Goal: Task Accomplishment & Management: Use online tool/utility

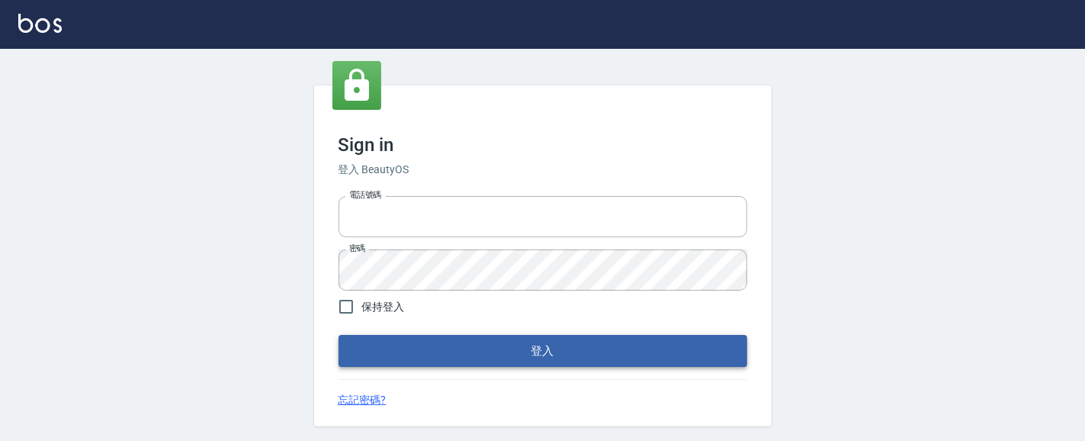
type input "0931911003"
click at [625, 349] on button "登入" at bounding box center [543, 351] width 409 height 32
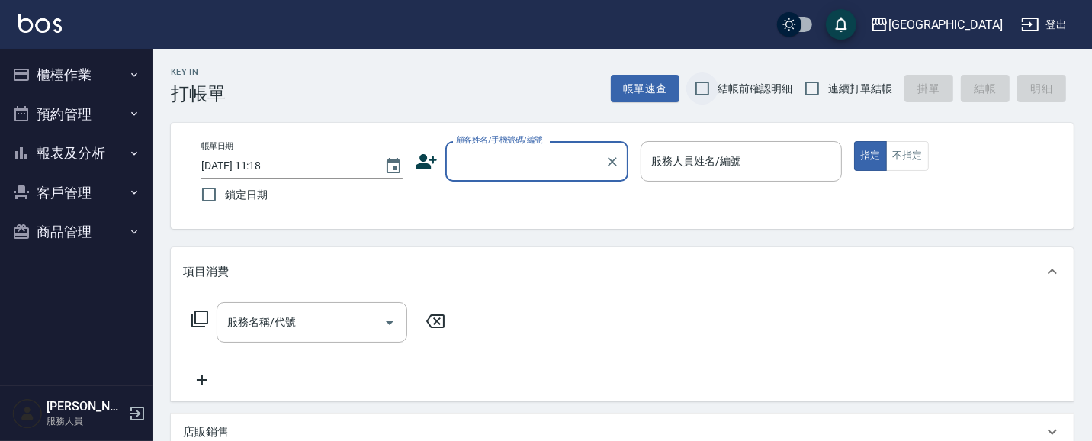
drag, startPoint x: 690, startPoint y: 88, endPoint x: 704, endPoint y: 88, distance: 13.7
click at [692, 88] on input "結帳前確認明細" at bounding box center [702, 88] width 32 height 32
checkbox input "true"
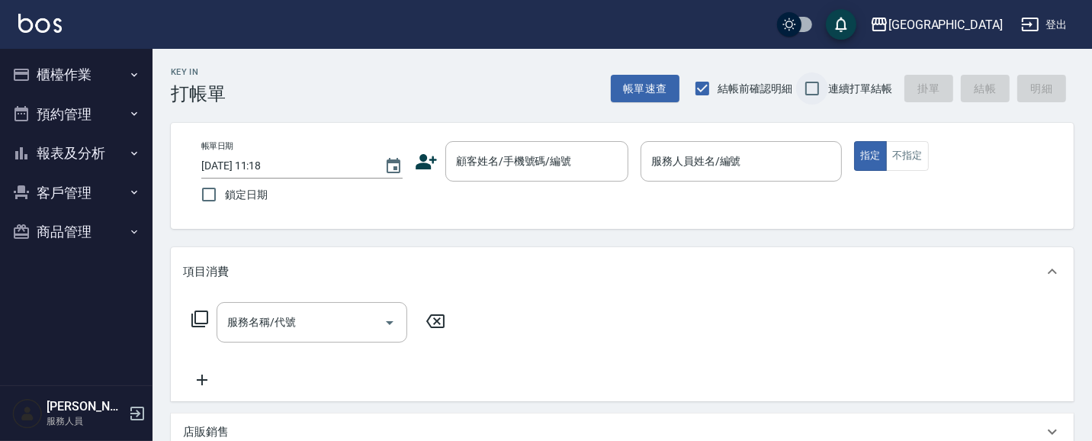
click at [812, 88] on input "連續打單結帳" at bounding box center [812, 88] width 32 height 32
checkbox input "true"
click at [82, 72] on button "櫃檯作業" at bounding box center [76, 75] width 140 height 40
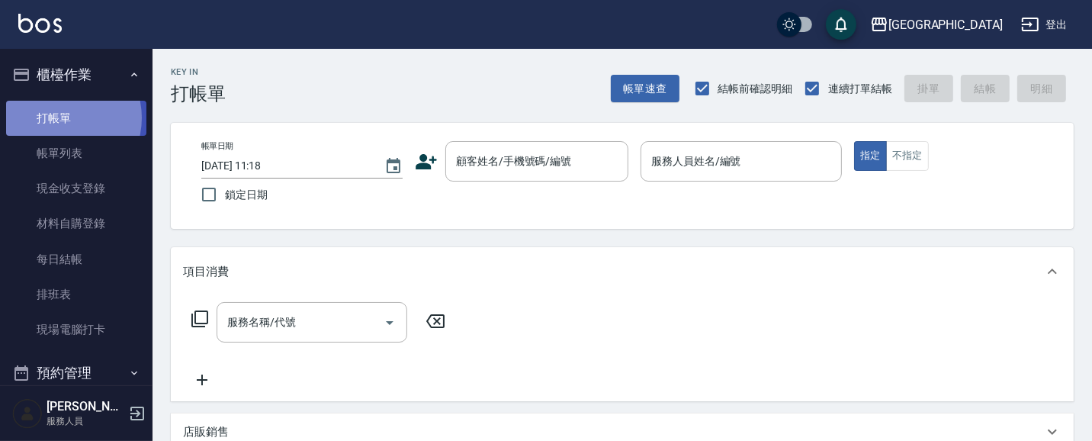
click at [57, 117] on link "打帳單" at bounding box center [76, 118] width 140 height 35
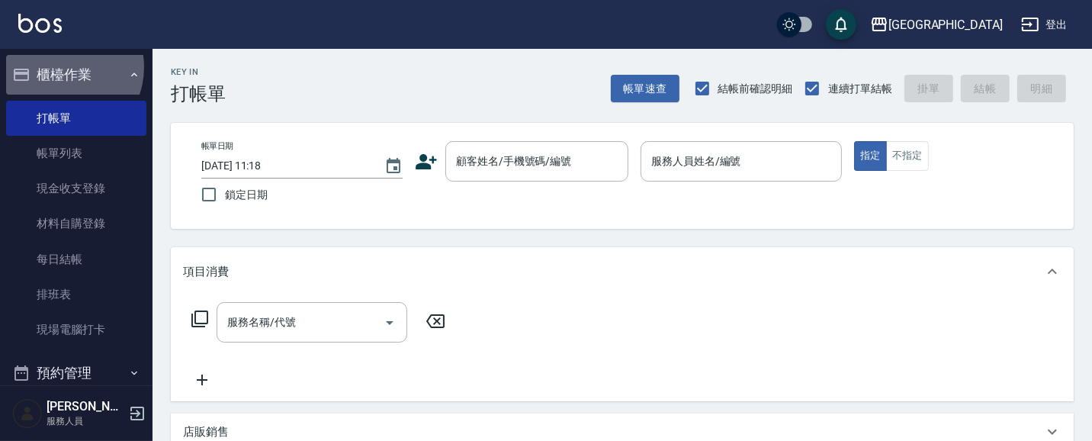
drag, startPoint x: 58, startPoint y: 67, endPoint x: 50, endPoint y: 72, distance: 9.3
click at [58, 67] on button "櫃檯作業" at bounding box center [76, 75] width 140 height 40
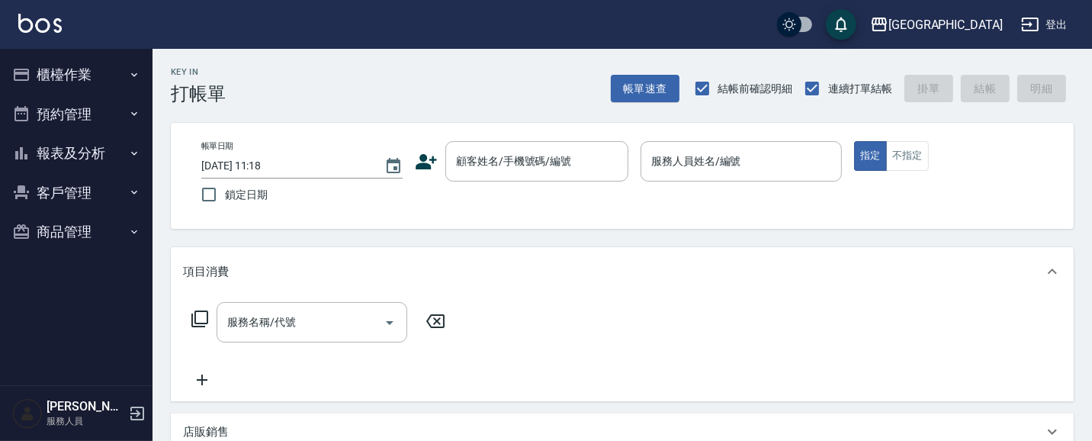
click at [70, 156] on button "報表及分析" at bounding box center [76, 153] width 140 height 40
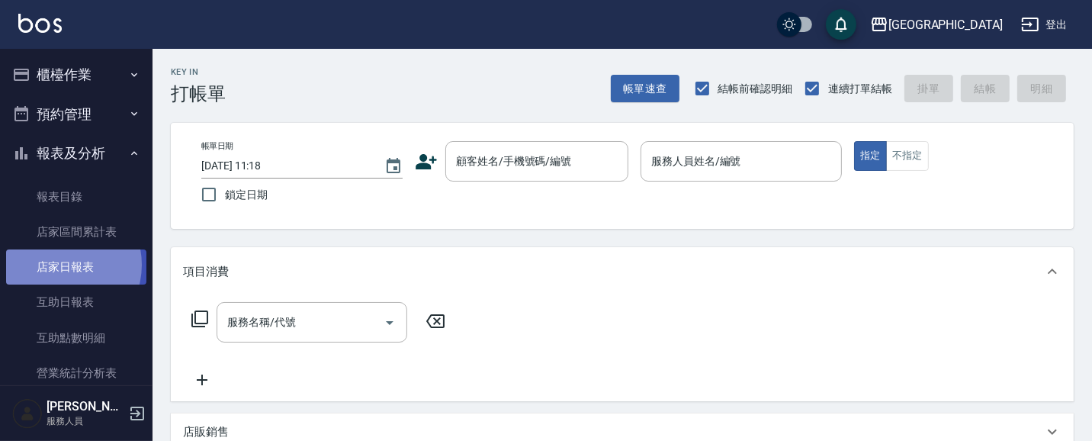
click at [59, 265] on link "店家日報表" at bounding box center [76, 266] width 140 height 35
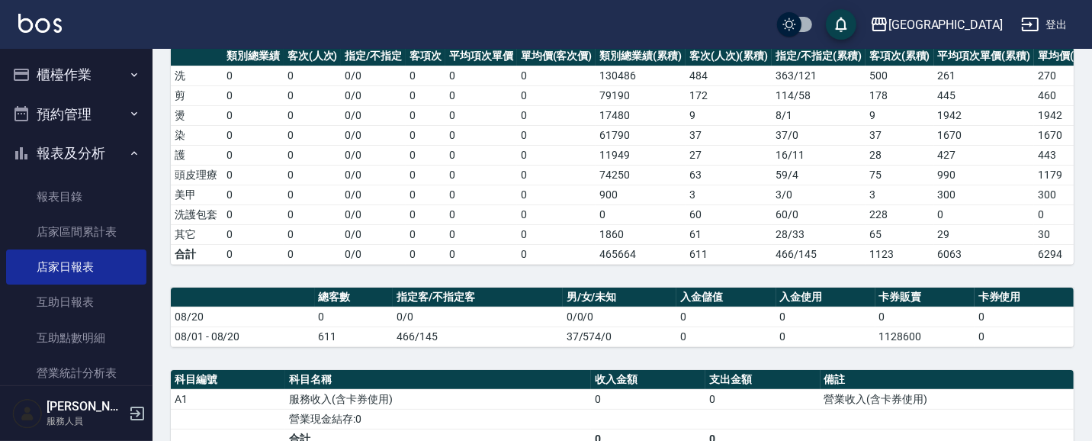
scroll to position [219, 0]
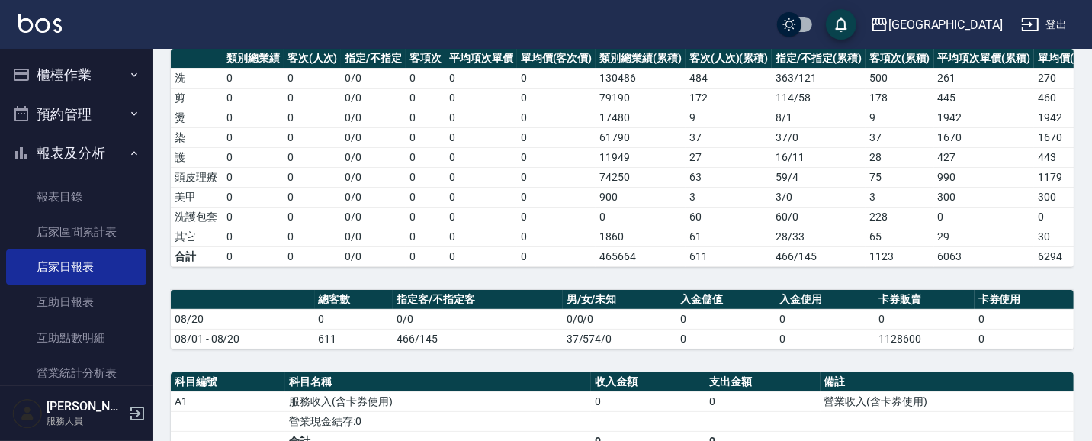
click at [92, 150] on button "報表及分析" at bounding box center [76, 153] width 140 height 40
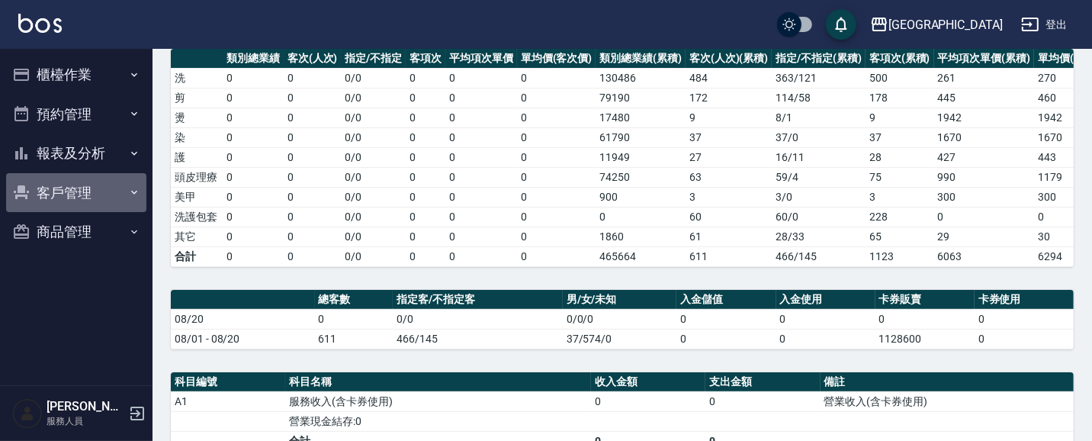
click at [86, 186] on button "客戶管理" at bounding box center [76, 193] width 140 height 40
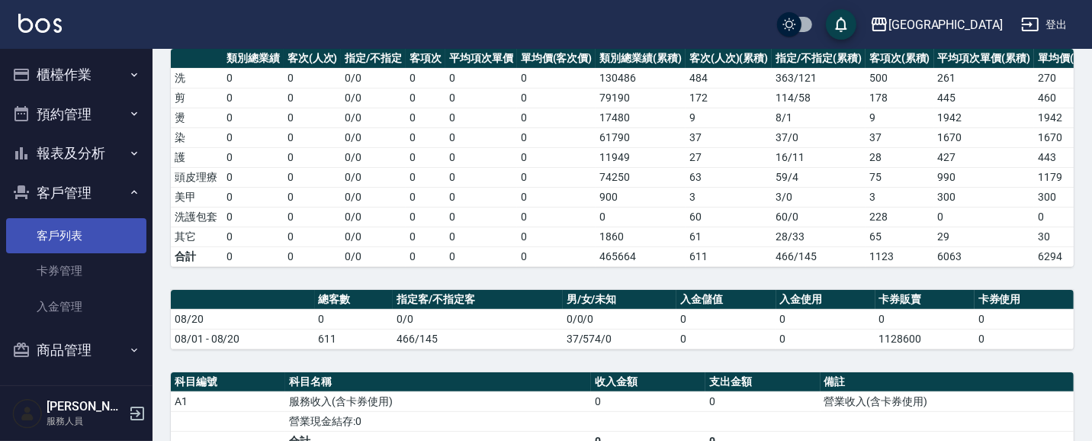
click at [76, 241] on link "客戶列表" at bounding box center [76, 235] width 140 height 35
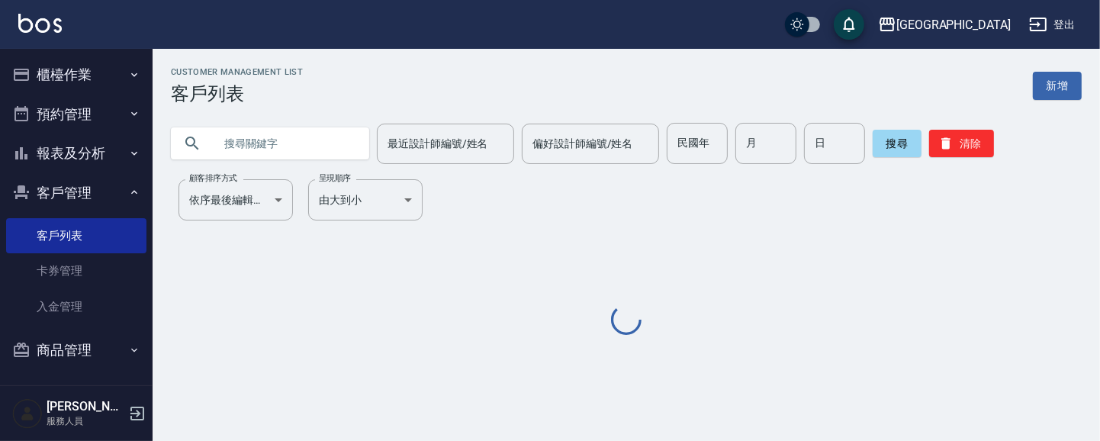
click at [74, 71] on button "櫃檯作業" at bounding box center [76, 75] width 140 height 40
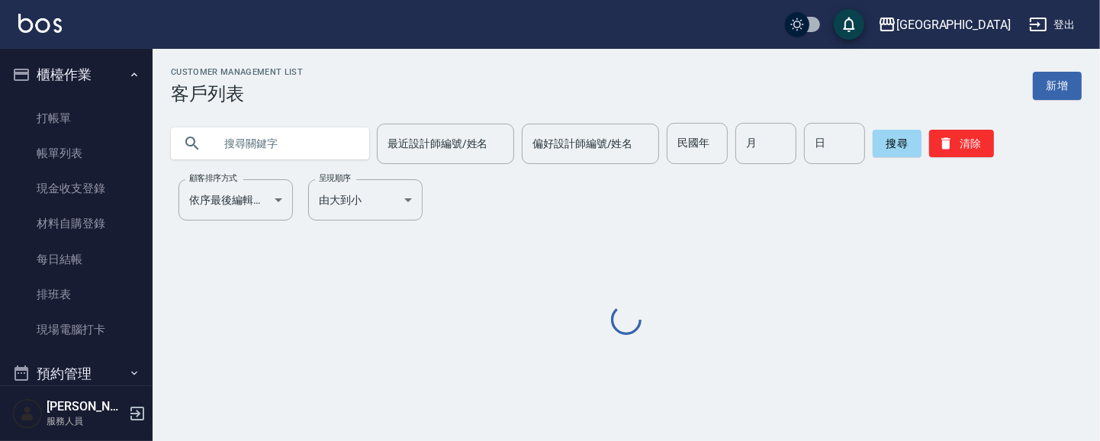
click at [66, 121] on link "打帳單" at bounding box center [76, 118] width 140 height 35
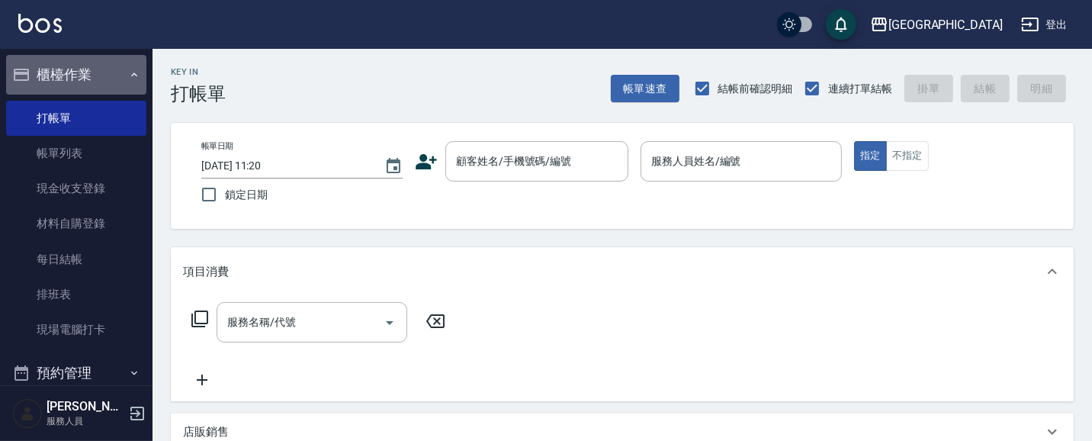
click at [79, 79] on button "櫃檯作業" at bounding box center [76, 75] width 140 height 40
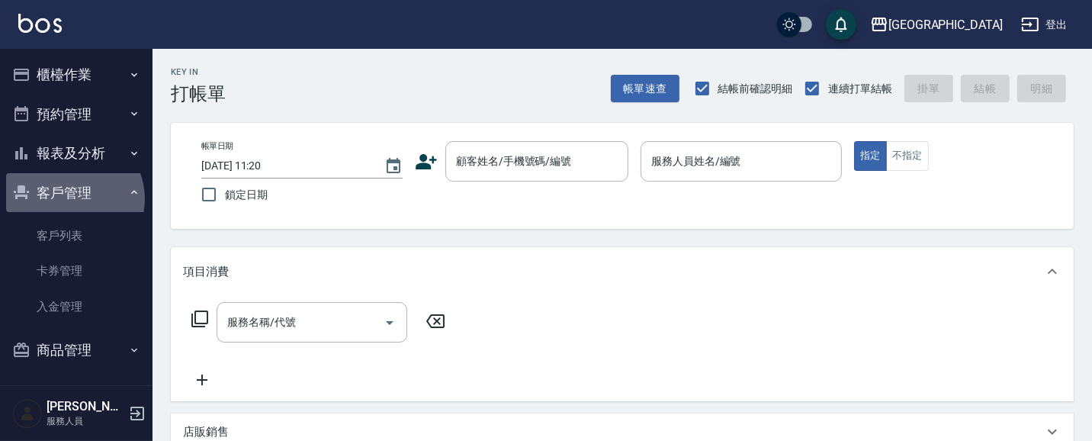
click at [71, 198] on button "客戶管理" at bounding box center [76, 193] width 140 height 40
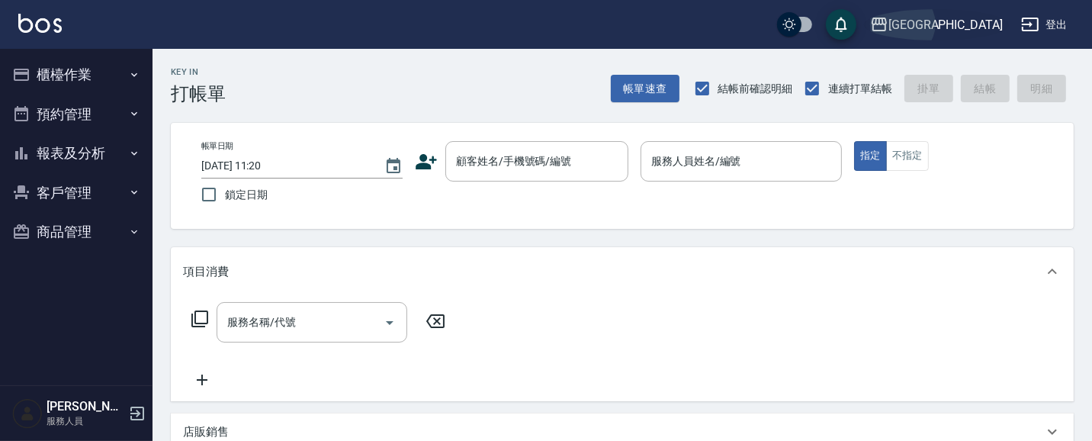
click at [969, 20] on div "[PERSON_NAME][GEOGRAPHIC_DATA]" at bounding box center [946, 24] width 114 height 19
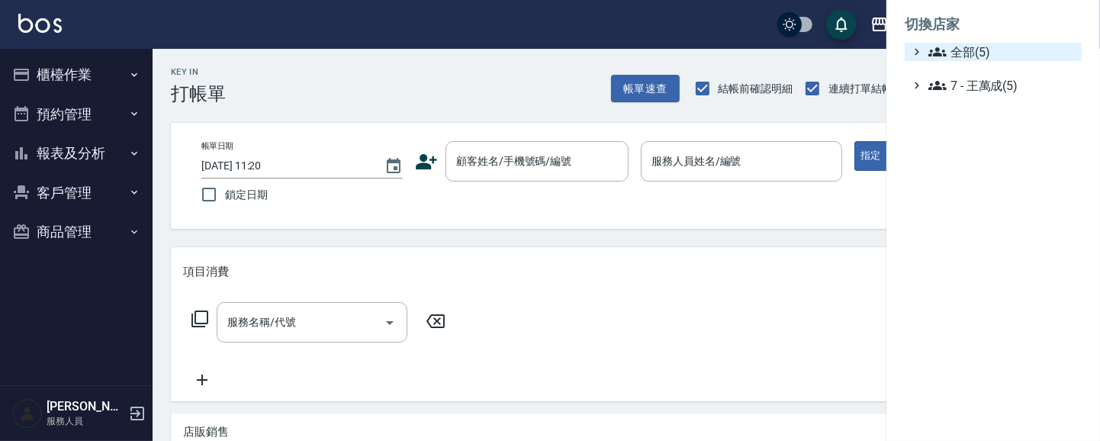
click at [975, 43] on span "全部(5)" at bounding box center [1001, 52] width 147 height 18
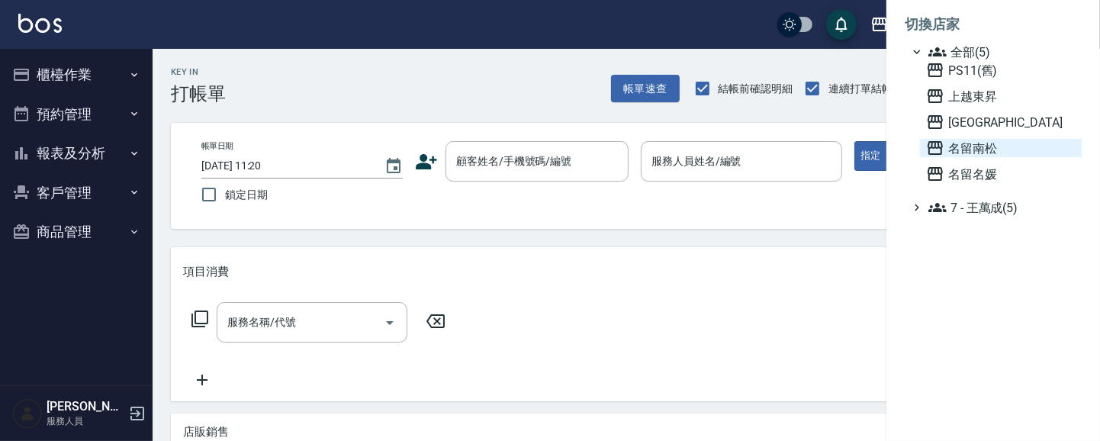
click at [979, 146] on span "名留南松" at bounding box center [1000, 148] width 149 height 18
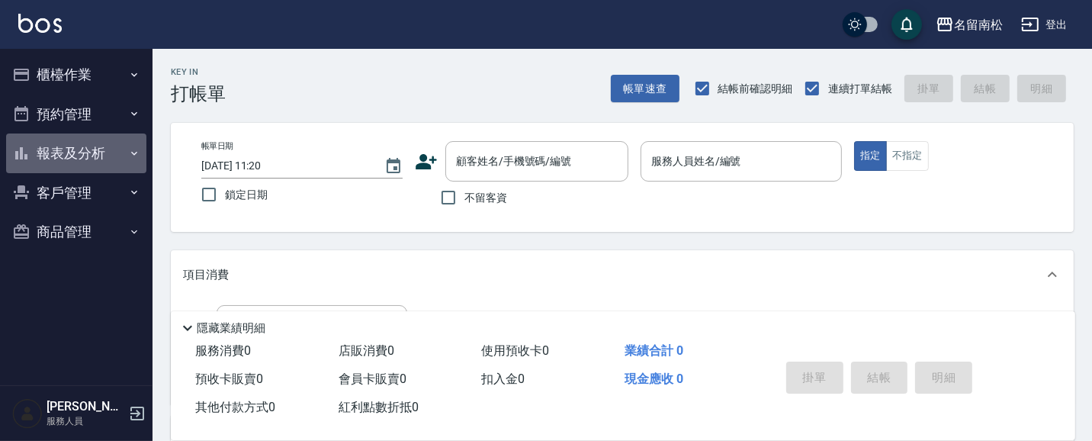
click at [86, 153] on button "報表及分析" at bounding box center [76, 153] width 140 height 40
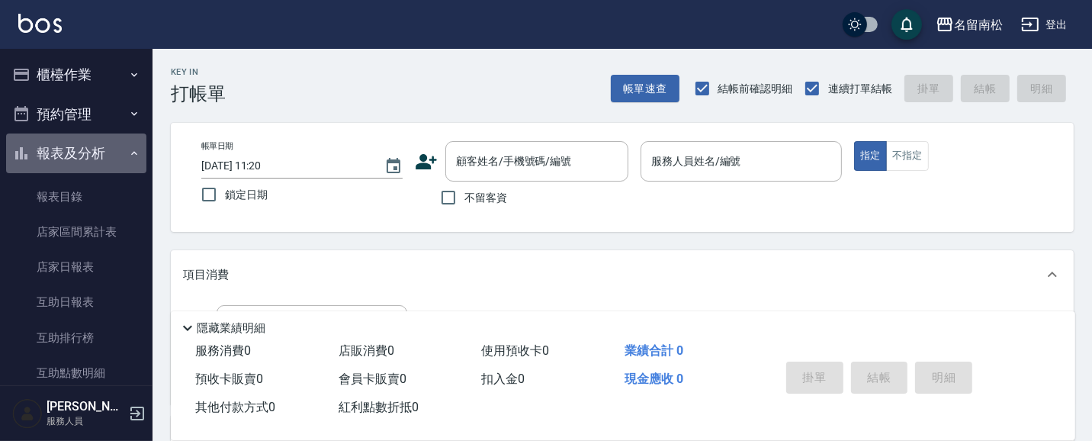
click at [85, 148] on button "報表及分析" at bounding box center [76, 153] width 140 height 40
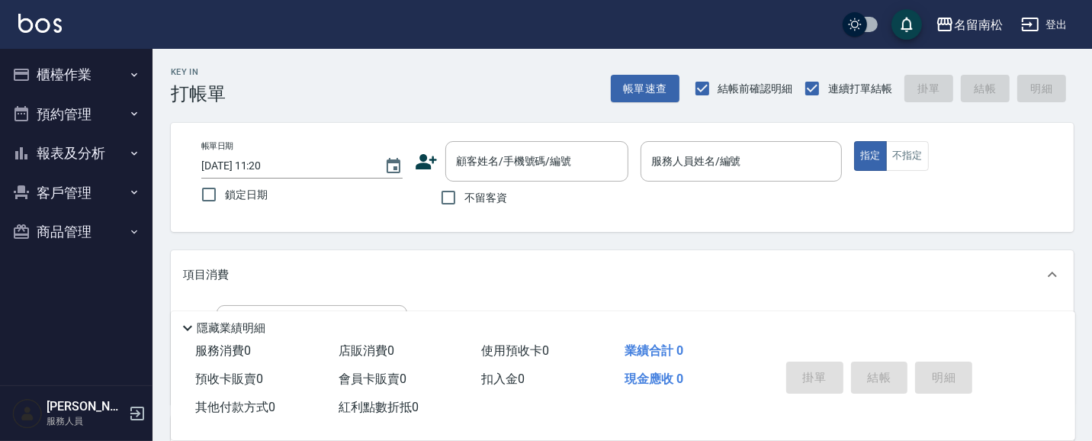
click at [86, 188] on button "客戶管理" at bounding box center [76, 193] width 140 height 40
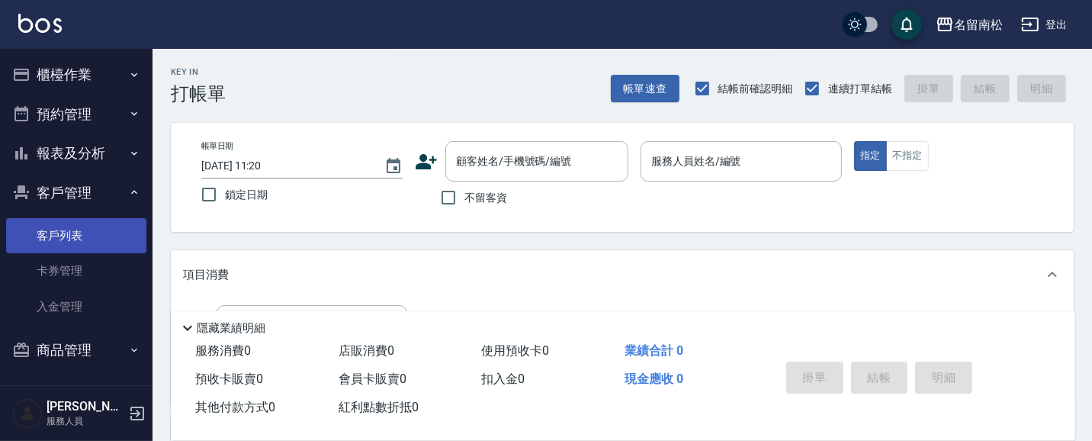
click at [79, 233] on link "客戶列表" at bounding box center [76, 235] width 140 height 35
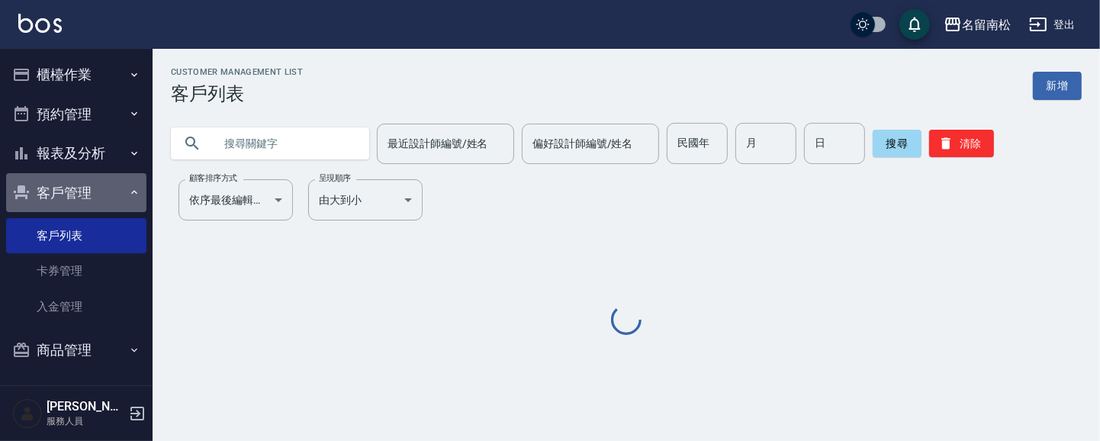
drag, startPoint x: 80, startPoint y: 195, endPoint x: 92, endPoint y: 99, distance: 96.9
click at [80, 194] on button "客戶管理" at bounding box center [76, 193] width 140 height 40
click at [97, 74] on button "櫃檯作業" at bounding box center [76, 75] width 140 height 40
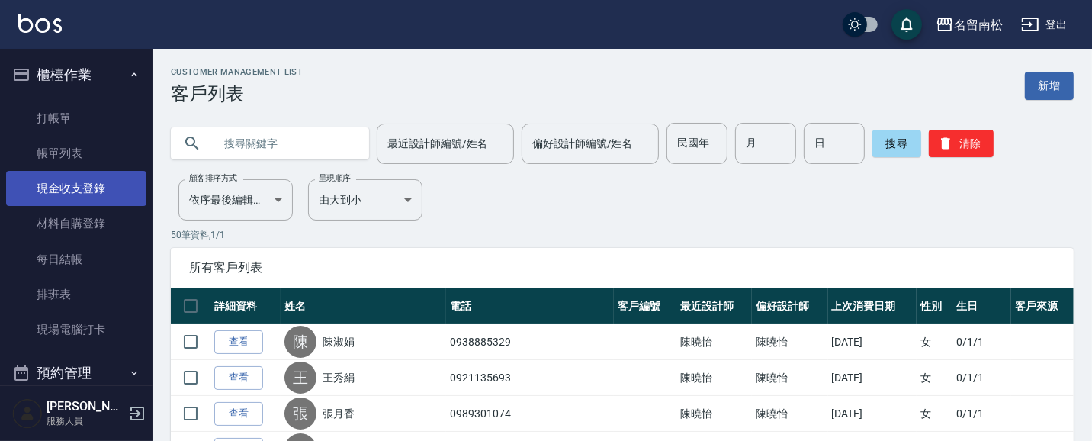
click at [95, 195] on link "現金收支登錄" at bounding box center [76, 188] width 140 height 35
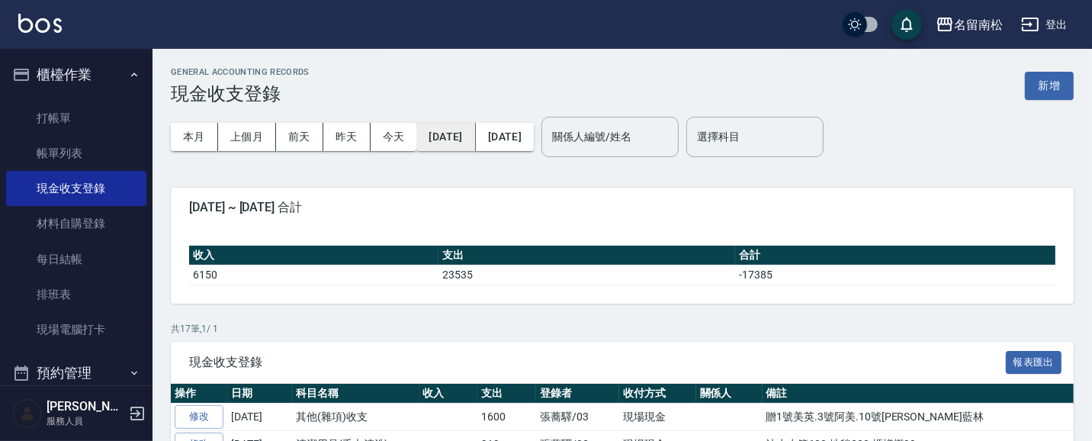
click at [467, 139] on button "2025/08/01" at bounding box center [445, 137] width 59 height 28
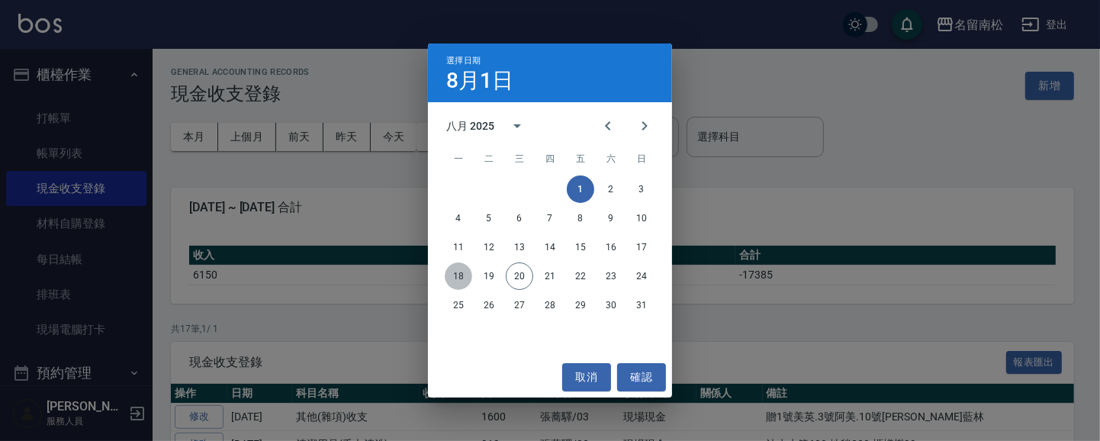
click at [450, 282] on button "18" at bounding box center [458, 275] width 27 height 27
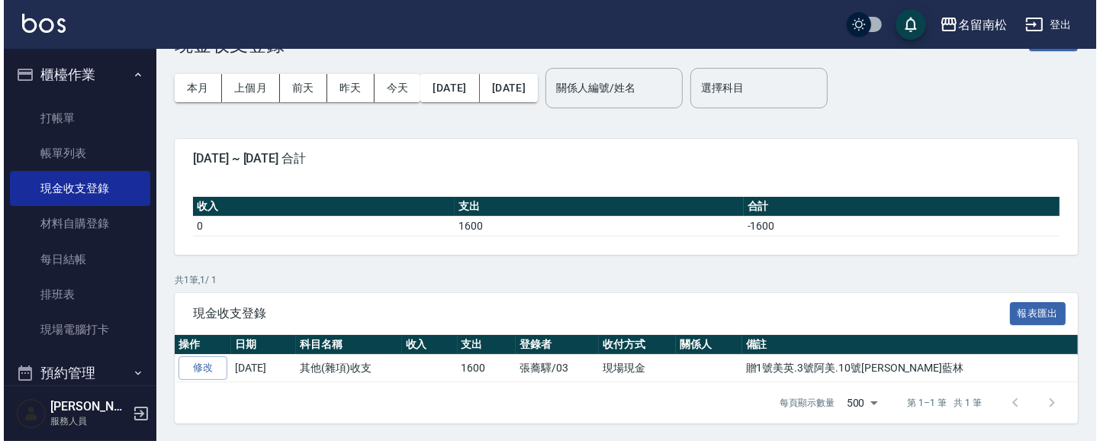
scroll to position [49, 0]
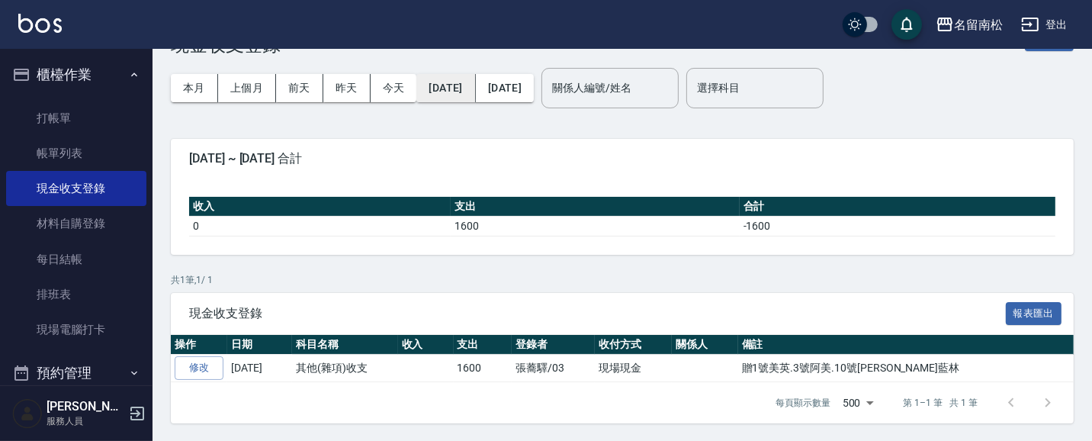
click at [470, 89] on button "2025/08/18" at bounding box center [445, 88] width 59 height 28
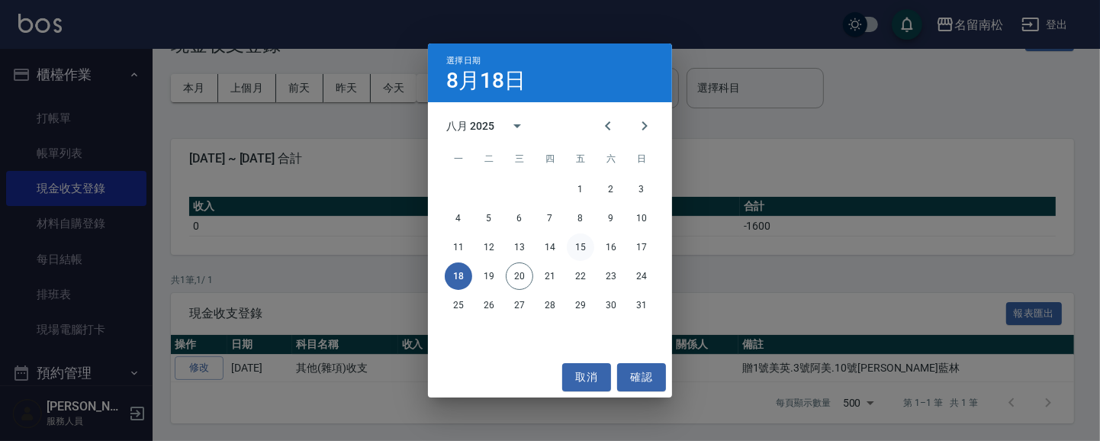
click at [584, 247] on button "15" at bounding box center [580, 246] width 27 height 27
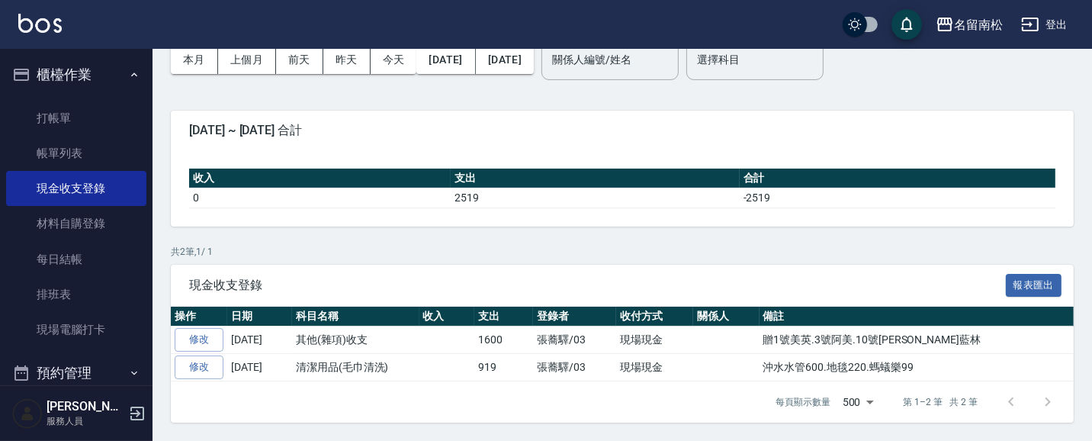
scroll to position [77, 0]
click at [65, 257] on link "每日結帳" at bounding box center [76, 259] width 140 height 35
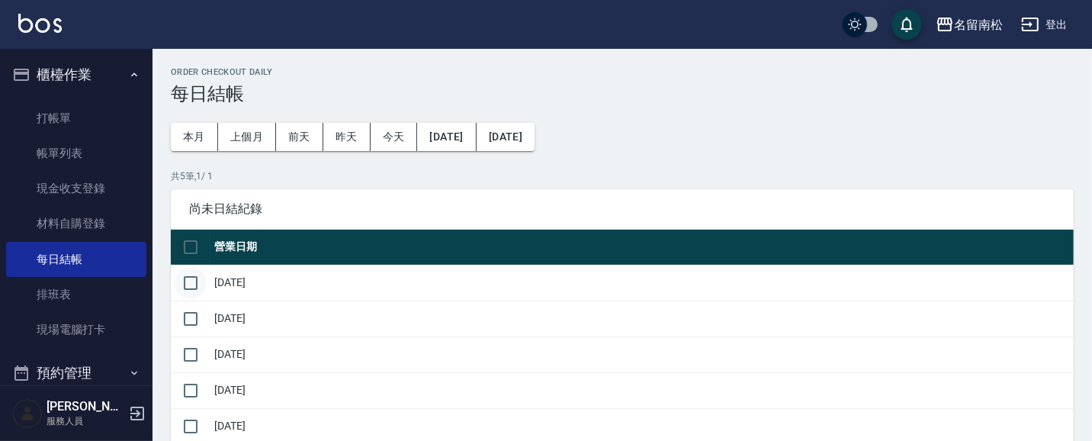
drag, startPoint x: 194, startPoint y: 282, endPoint x: 187, endPoint y: 293, distance: 12.7
click at [193, 281] on input "checkbox" at bounding box center [191, 283] width 32 height 32
checkbox input "true"
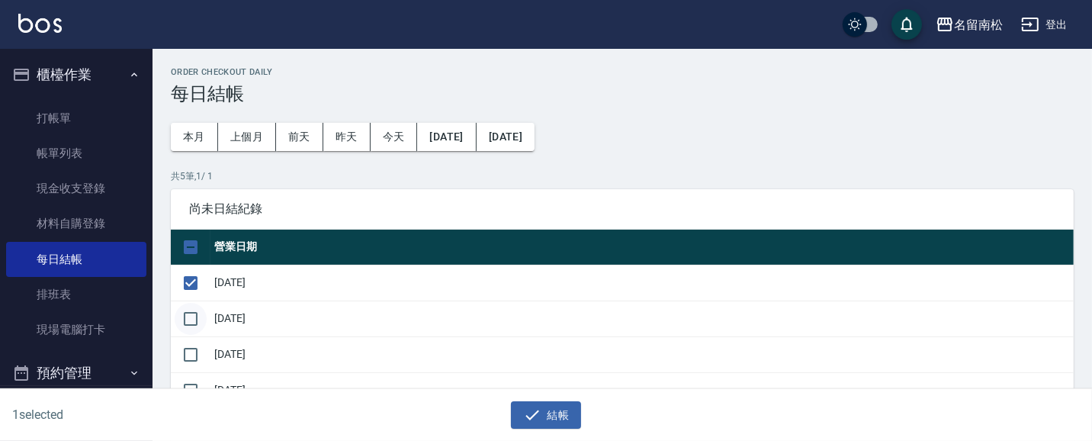
click at [201, 322] on input "checkbox" at bounding box center [191, 319] width 32 height 32
checkbox input "true"
click at [195, 355] on input "checkbox" at bounding box center [191, 355] width 32 height 32
checkbox input "true"
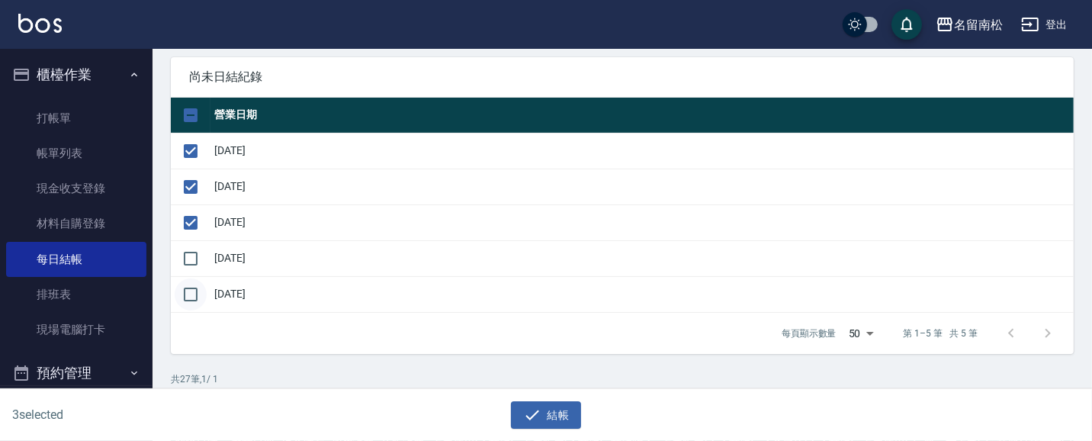
scroll to position [132, 0]
drag, startPoint x: 191, startPoint y: 255, endPoint x: 229, endPoint y: 272, distance: 42.0
click at [192, 256] on input "checkbox" at bounding box center [191, 259] width 32 height 32
checkbox input "true"
drag, startPoint x: 536, startPoint y: 416, endPoint x: 565, endPoint y: 410, distance: 29.6
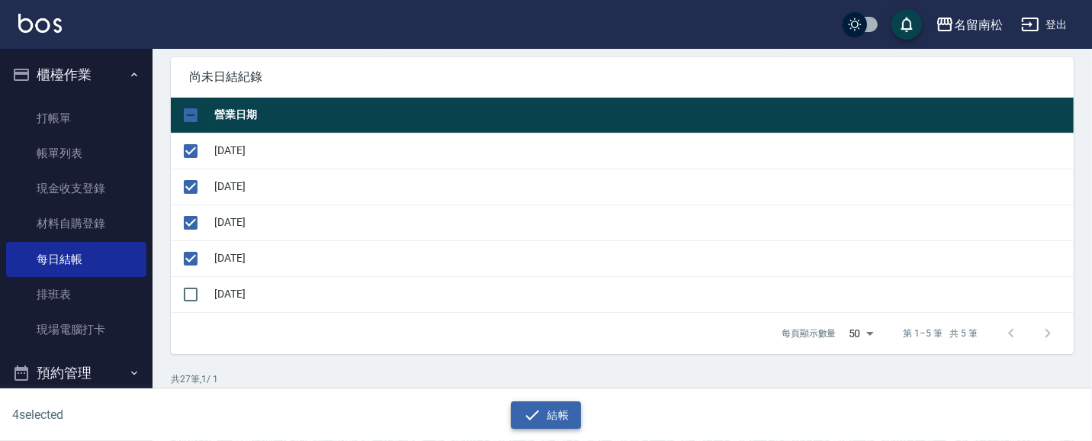
click at [539, 413] on icon "button" at bounding box center [532, 415] width 18 height 18
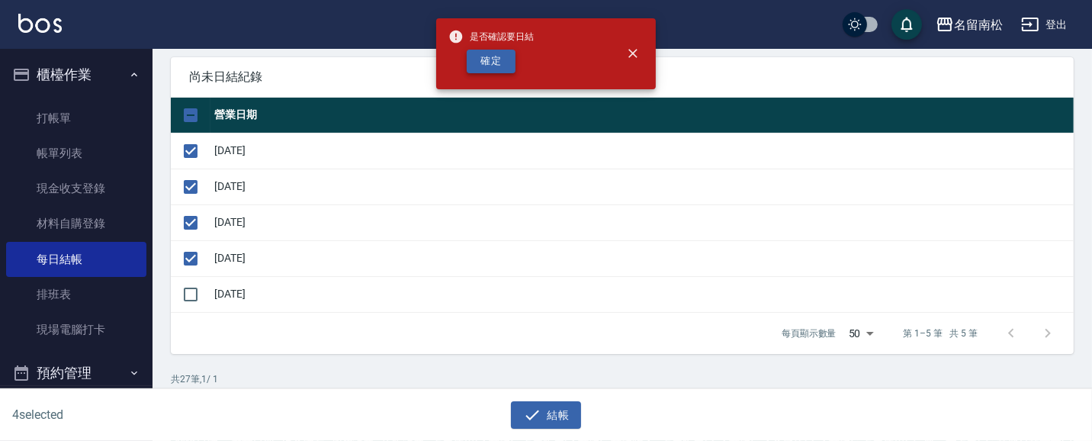
click at [488, 62] on button "確定" at bounding box center [491, 62] width 49 height 24
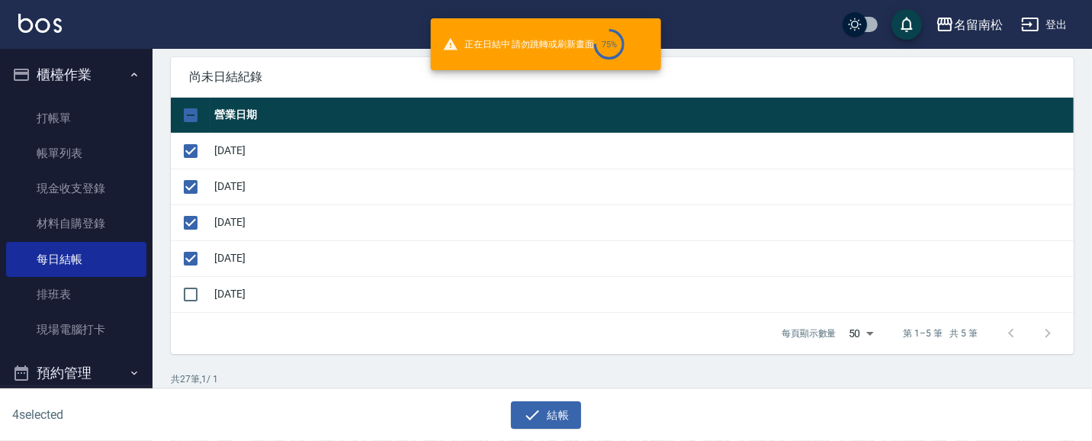
checkbox input "false"
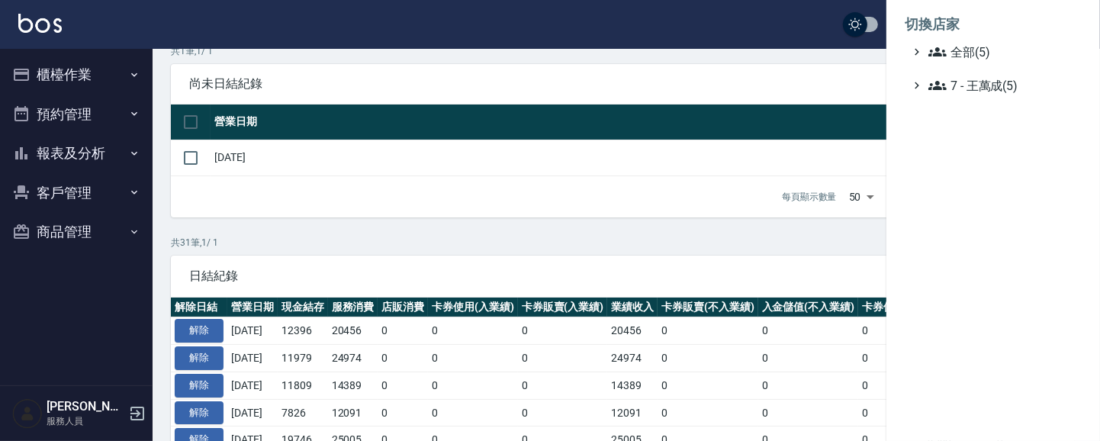
scroll to position [125, 0]
click at [973, 50] on span "全部(5)" at bounding box center [1001, 52] width 147 height 18
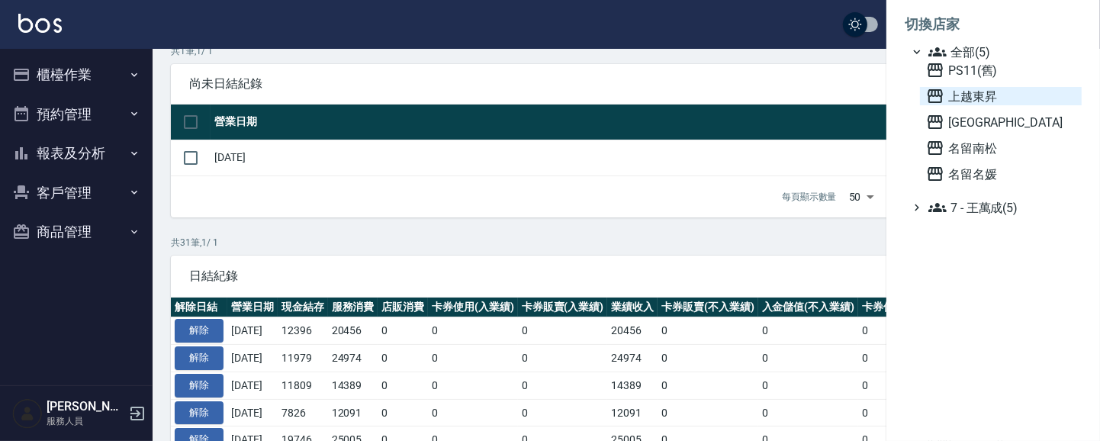
click at [982, 92] on span "上越東昇" at bounding box center [1000, 96] width 149 height 18
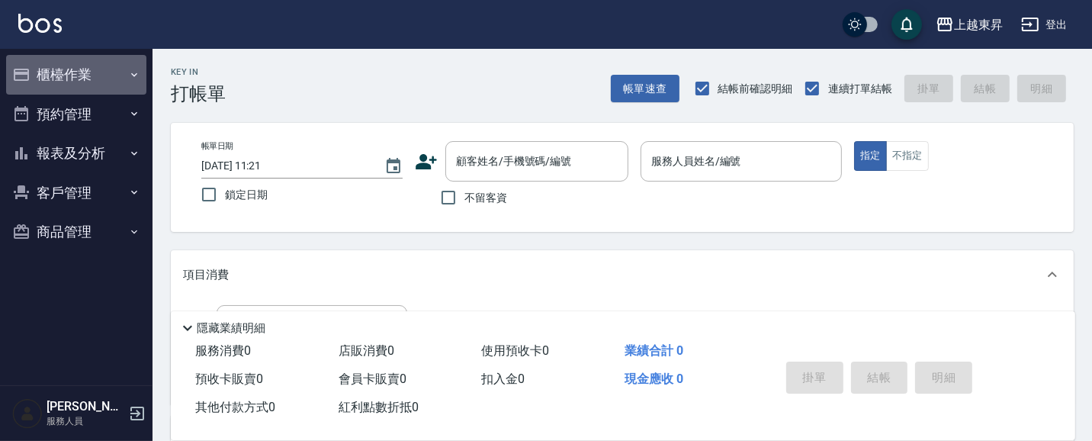
drag, startPoint x: 72, startPoint y: 76, endPoint x: 98, endPoint y: 115, distance: 46.8
click at [72, 76] on button "櫃檯作業" at bounding box center [76, 75] width 140 height 40
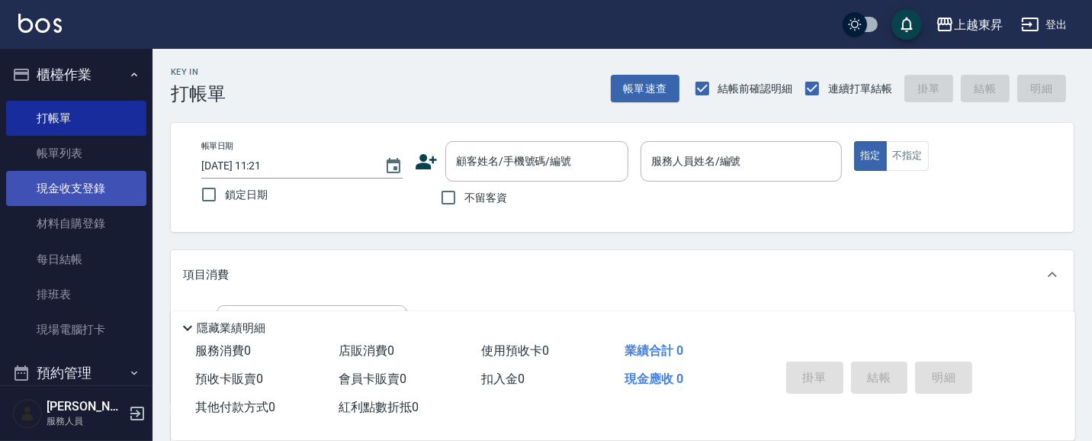
drag, startPoint x: 97, startPoint y: 189, endPoint x: 111, endPoint y: 178, distance: 18.5
click at [99, 187] on link "現金收支登錄" at bounding box center [76, 188] width 140 height 35
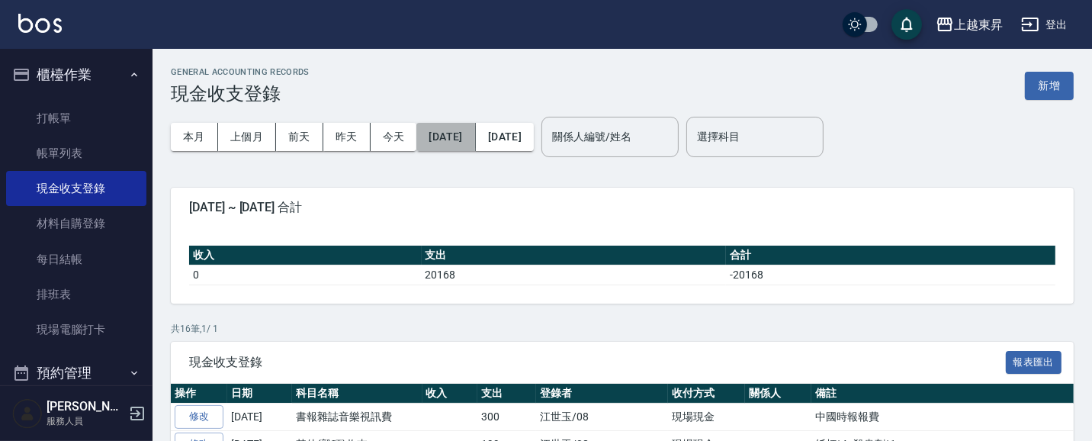
click at [464, 140] on button "2025/08/01" at bounding box center [445, 137] width 59 height 28
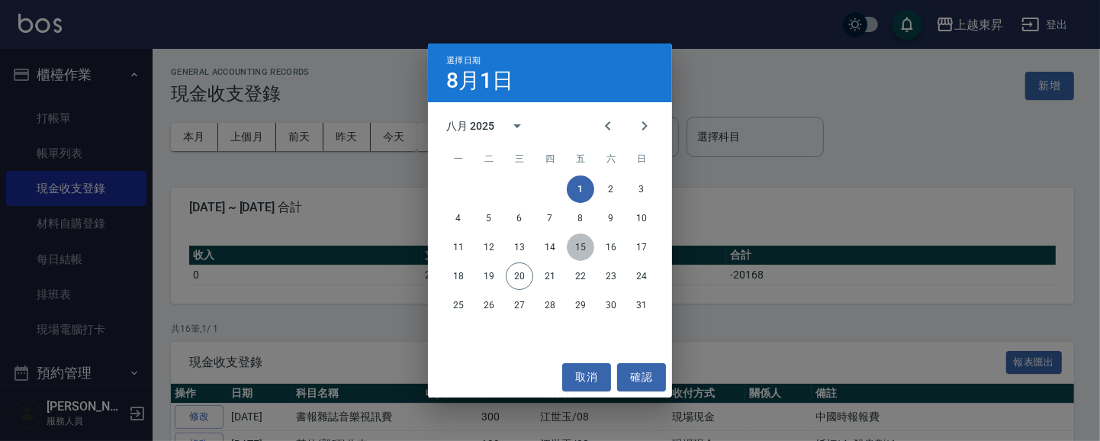
click at [581, 247] on button "15" at bounding box center [580, 246] width 27 height 27
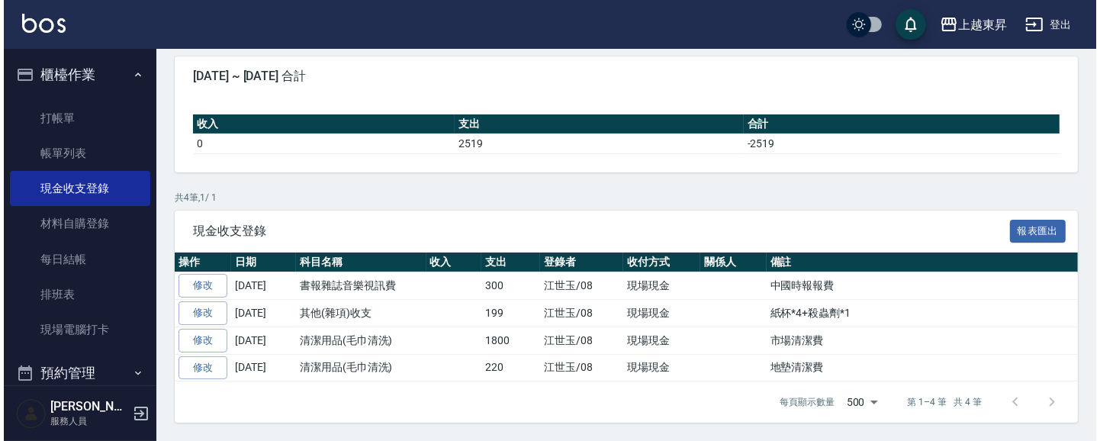
scroll to position [132, 0]
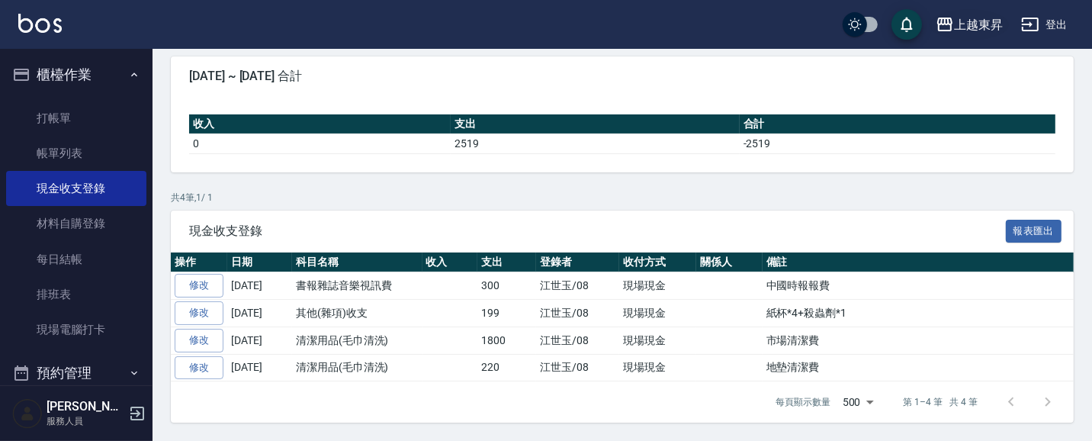
click at [976, 24] on div "上越東昇" at bounding box center [978, 24] width 49 height 19
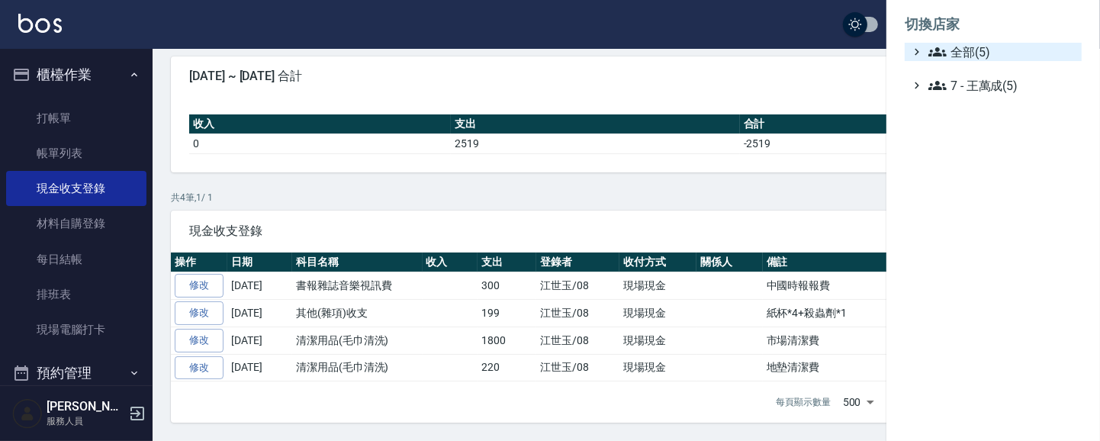
click at [956, 47] on span "全部(5)" at bounding box center [1001, 52] width 147 height 18
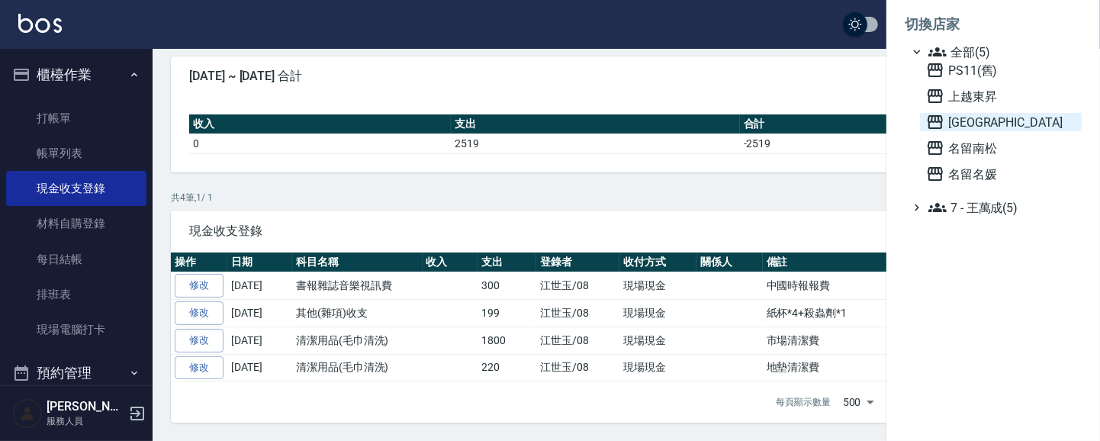
click at [982, 117] on span "[PERSON_NAME][GEOGRAPHIC_DATA]" at bounding box center [1000, 122] width 149 height 18
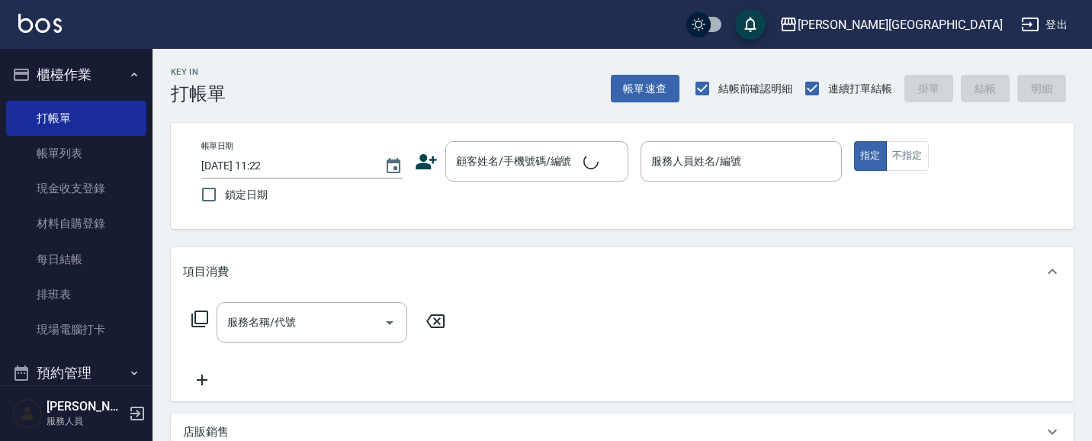
click at [74, 115] on link "打帳單" at bounding box center [76, 118] width 140 height 35
click at [79, 79] on button "櫃檯作業" at bounding box center [76, 75] width 140 height 40
